Goal: Find specific page/section: Find specific page/section

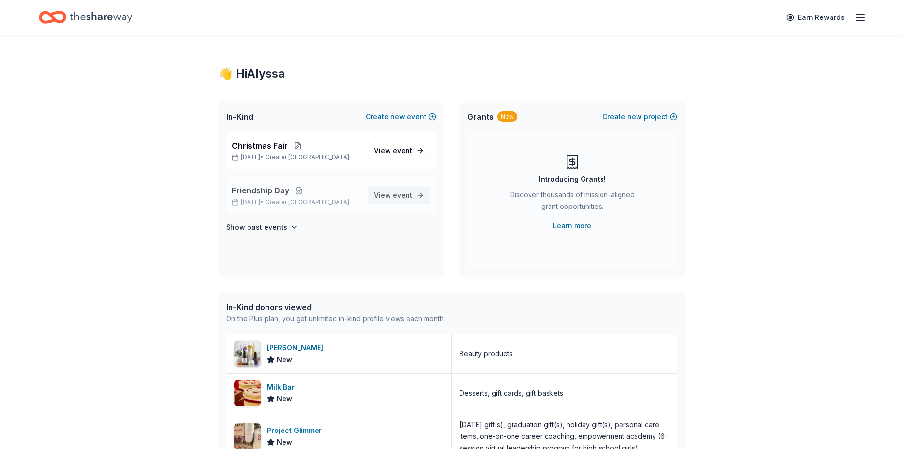
click at [395, 195] on span "event" at bounding box center [402, 195] width 19 height 8
click at [420, 153] on link "View event" at bounding box center [398, 150] width 63 height 17
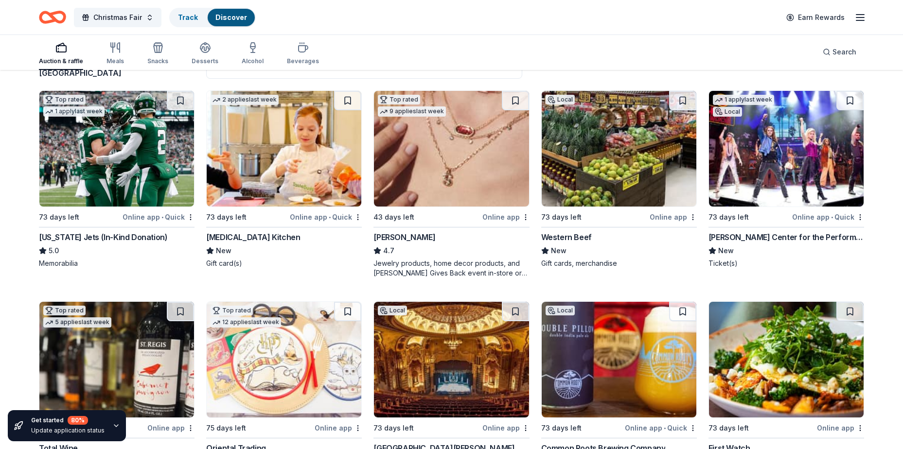
scroll to position [97, 0]
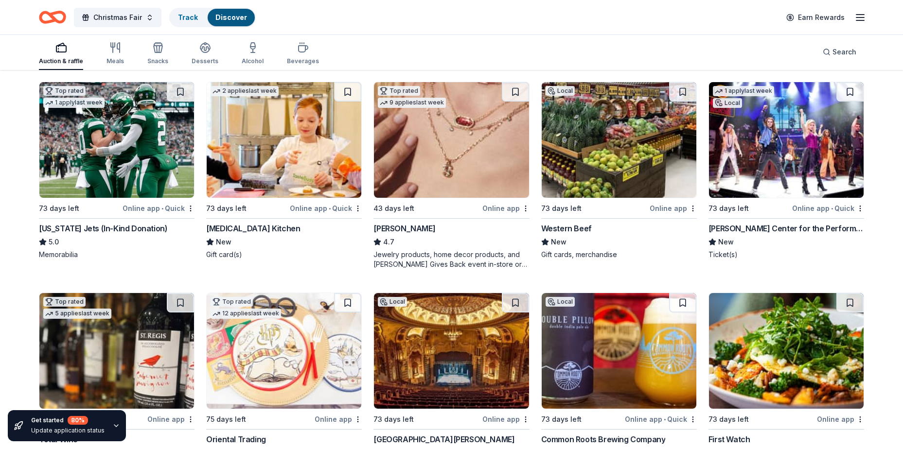
click at [0, 94] on html "Christmas Fair Track Discover Earn Rewards Auction & raffle Meals Snacks Desser…" at bounding box center [451, 127] width 903 height 449
